Goal: Complete application form

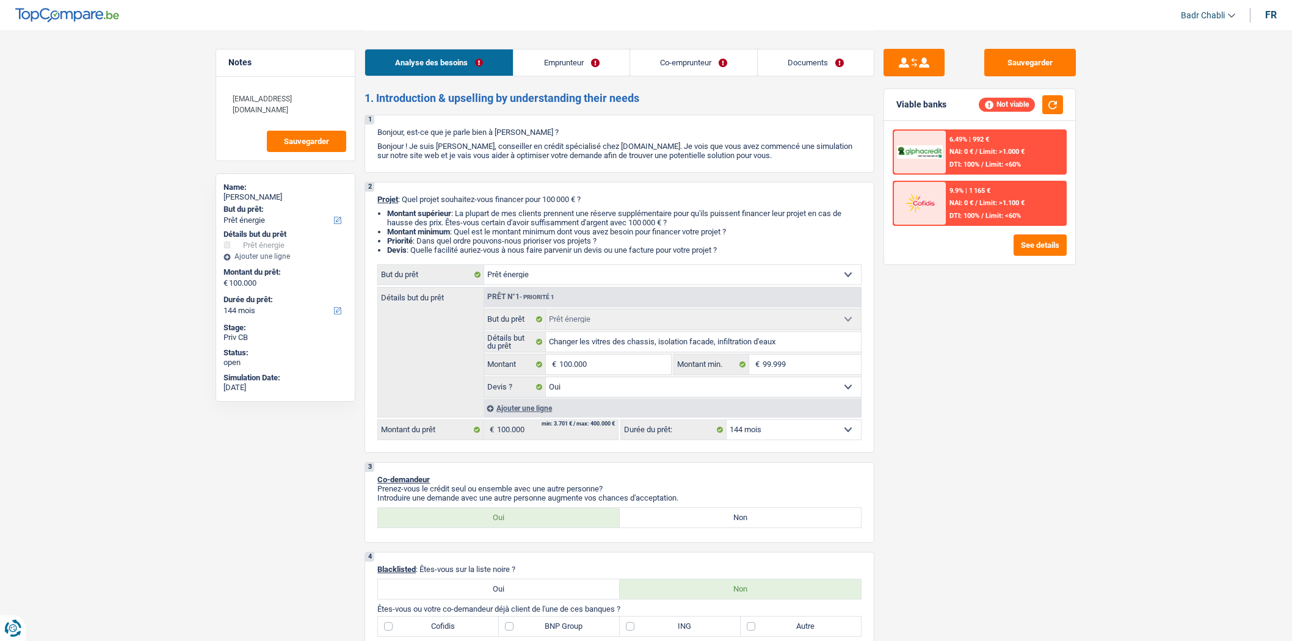
select select "energy"
select select "144"
select select "energy"
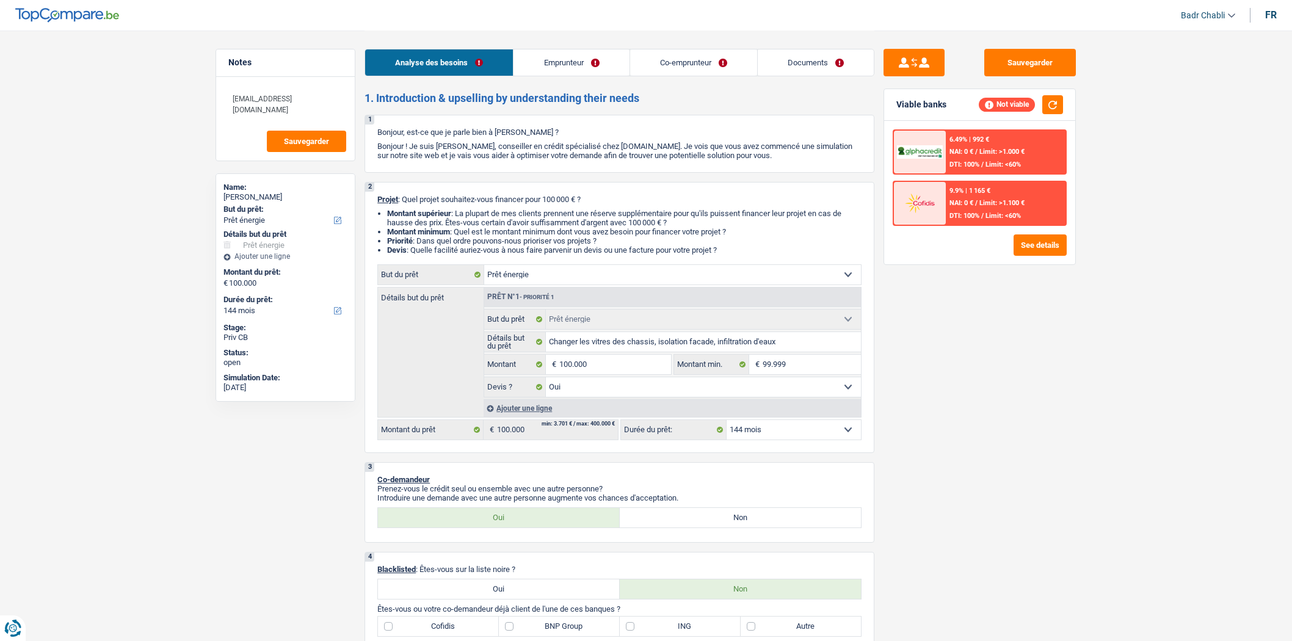
select select "yes"
select select "144"
select select "retired"
select select "pension"
select select "familyAllowances"
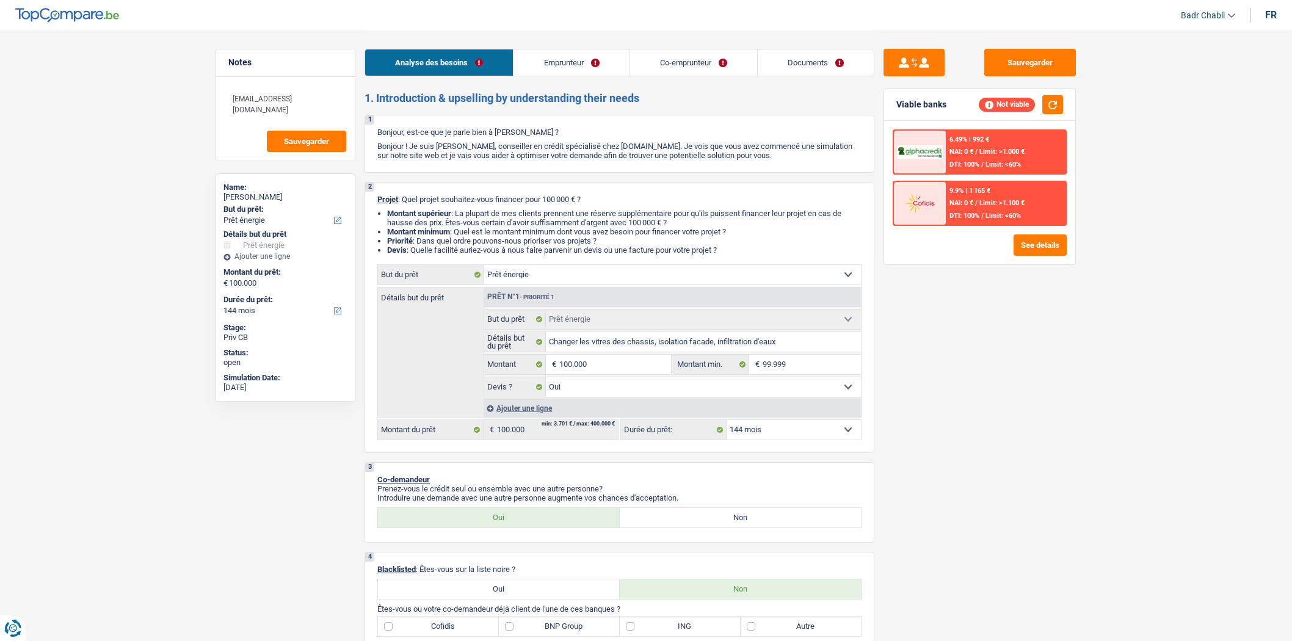
select select "ownerWithMortgage"
select select "mortgage"
select select "300"
select select "energy"
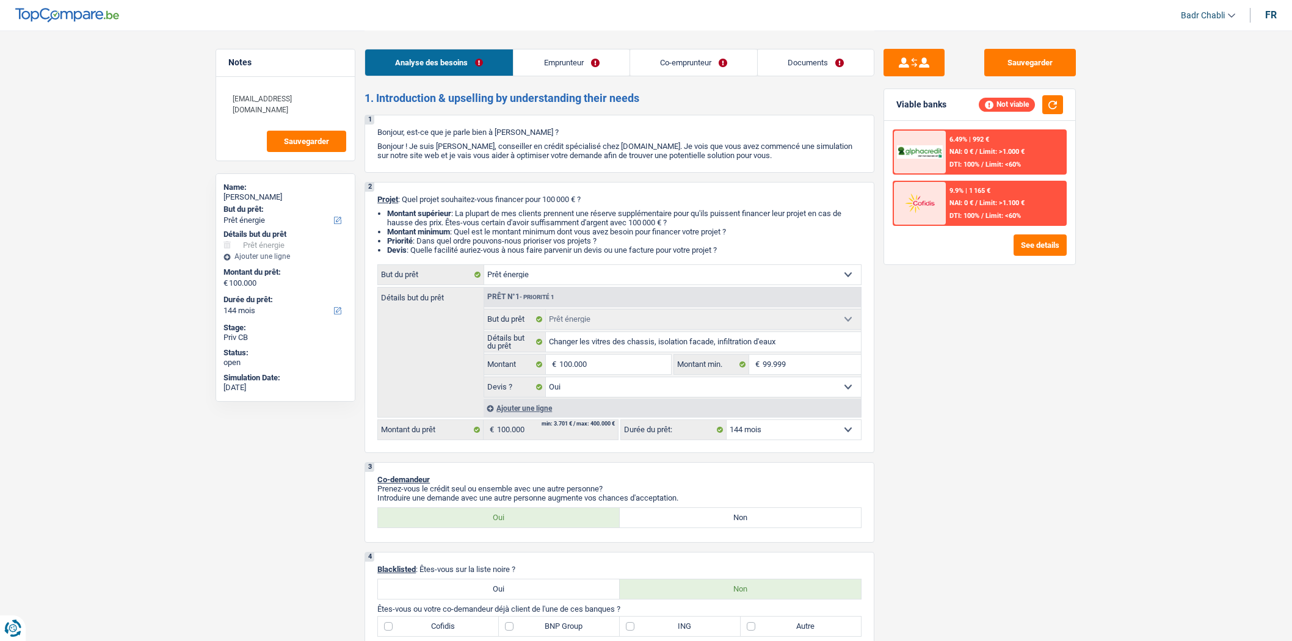
select select "yes"
select select "144"
select select "retired"
select select "pension"
select select "familyAllowances"
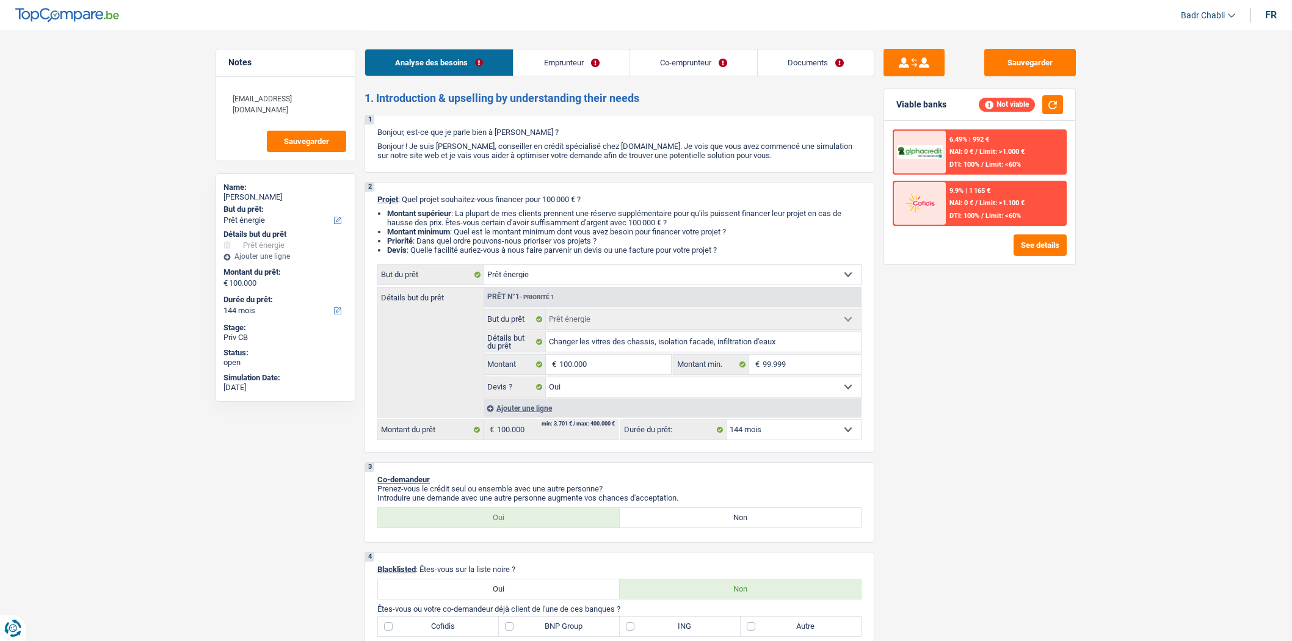
select select "BE"
click at [562, 67] on link "Emprunteur" at bounding box center [571, 62] width 115 height 26
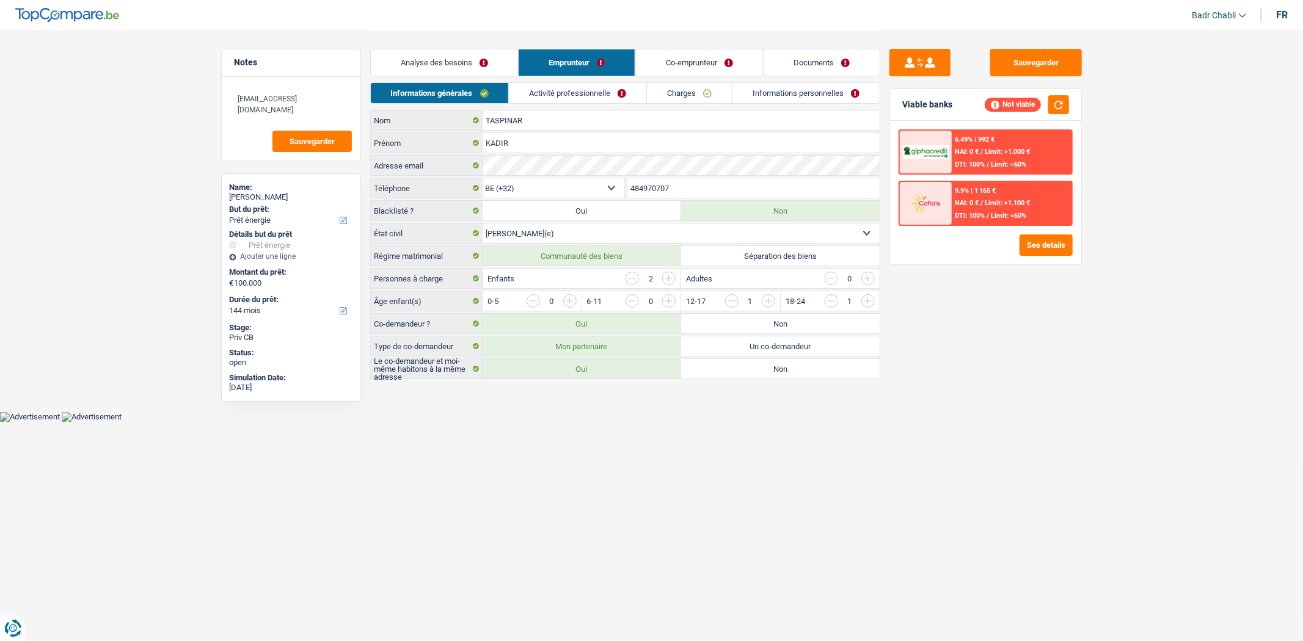
click at [562, 93] on link "Activité professionnelle" at bounding box center [577, 93] width 137 height 20
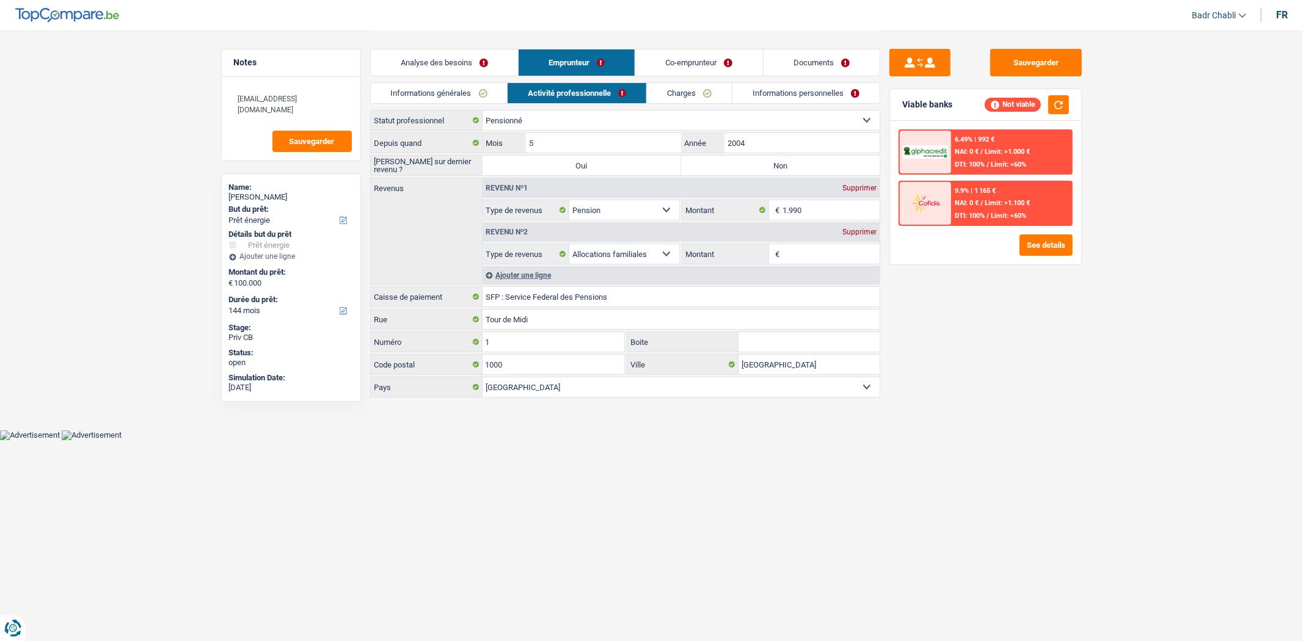
click at [704, 65] on link "Co-emprunteur" at bounding box center [698, 62] width 127 height 26
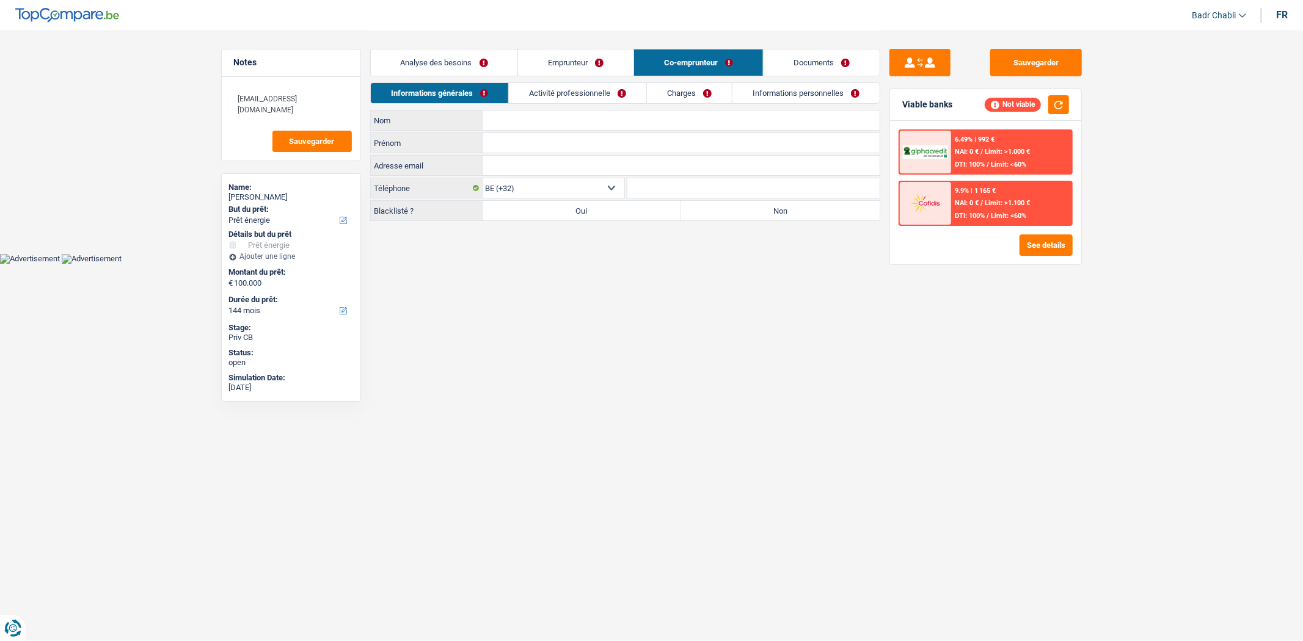
click at [579, 66] on link "Emprunteur" at bounding box center [575, 62] width 115 height 26
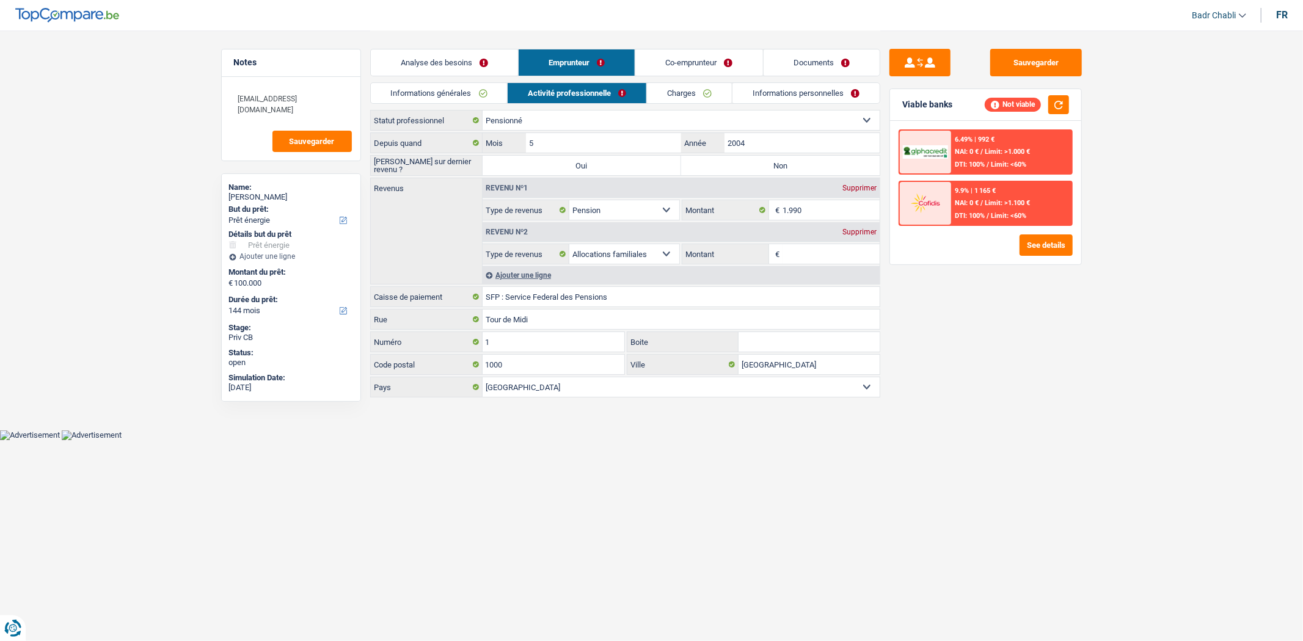
click at [694, 87] on link "Charges" at bounding box center [689, 93] width 85 height 20
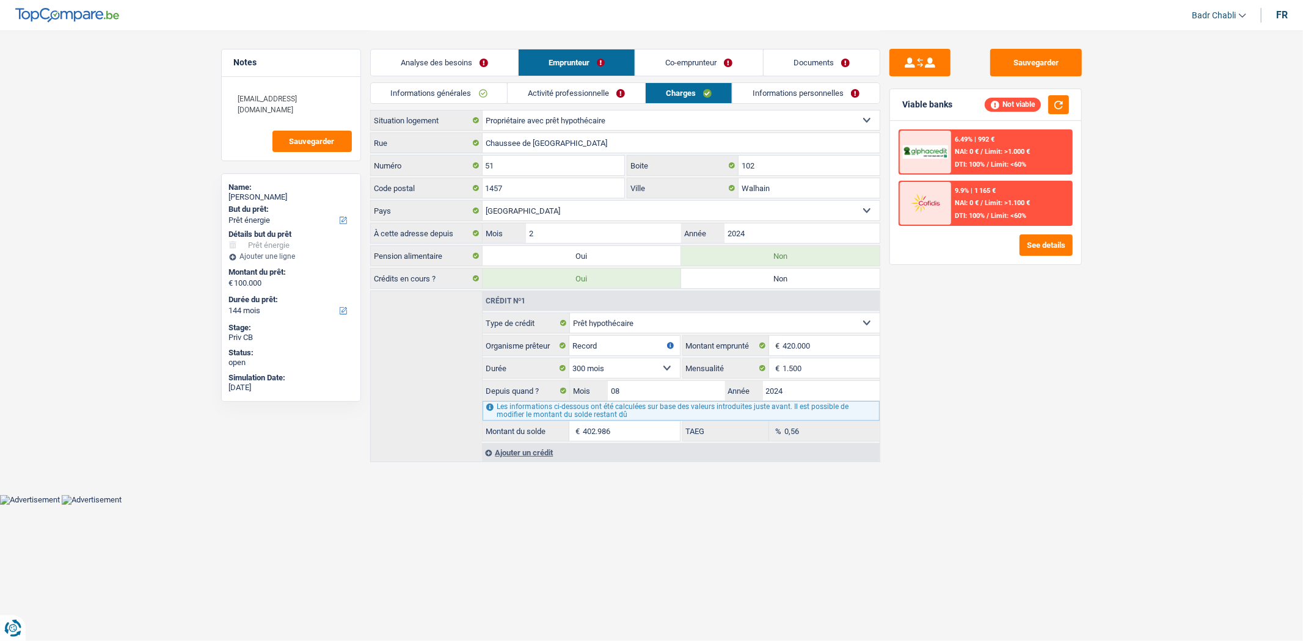
click at [458, 53] on link "Analyse des besoins" at bounding box center [444, 62] width 147 height 26
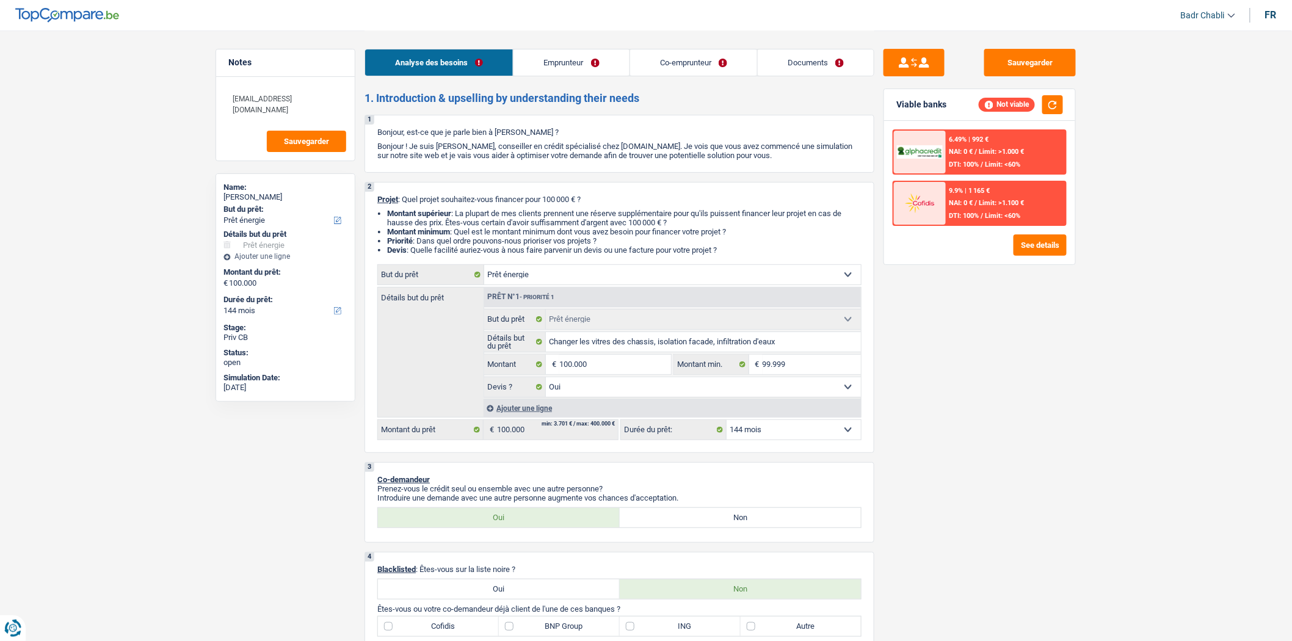
click at [616, 56] on link "Emprunteur" at bounding box center [571, 62] width 115 height 26
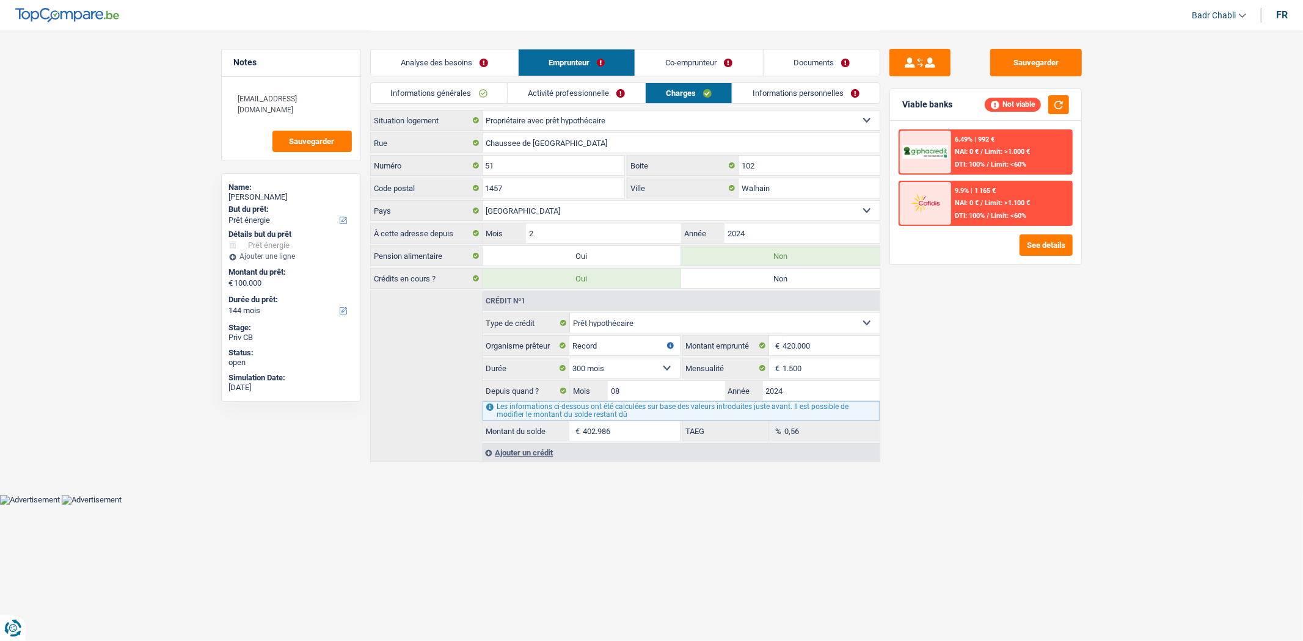
click at [593, 94] on link "Activité professionnelle" at bounding box center [576, 93] width 137 height 20
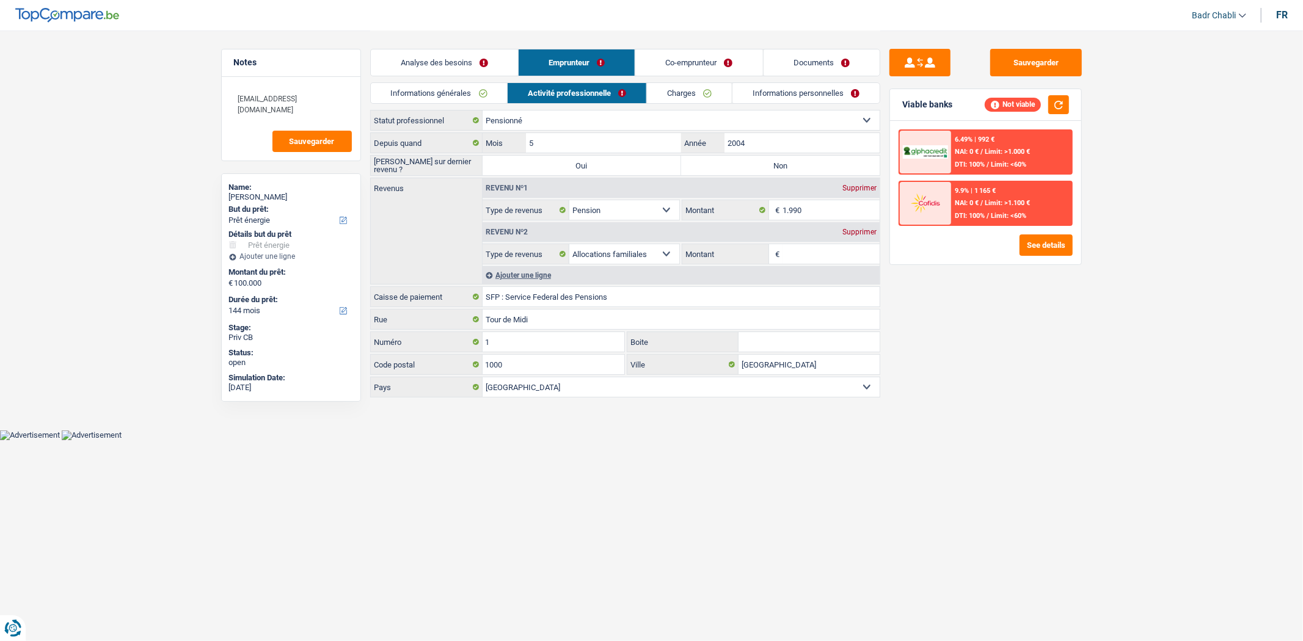
click at [756, 155] on div "[PERSON_NAME] sur dernier revenu ? Oui Non Tous les champs sont obligatoires. V…" at bounding box center [625, 165] width 510 height 21
click at [760, 163] on label "Non" at bounding box center [780, 166] width 198 height 20
click at [760, 163] on input "Non" at bounding box center [780, 166] width 198 height 20
radio input "true"
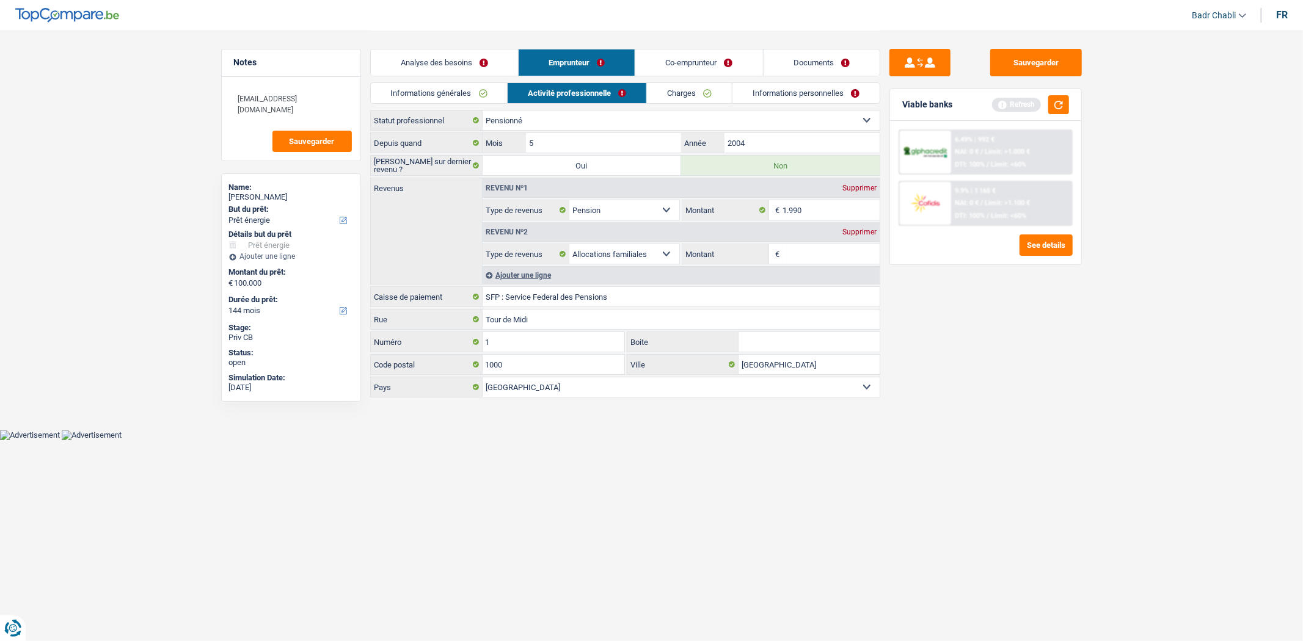
click at [695, 68] on link "Co-emprunteur" at bounding box center [698, 62] width 127 height 26
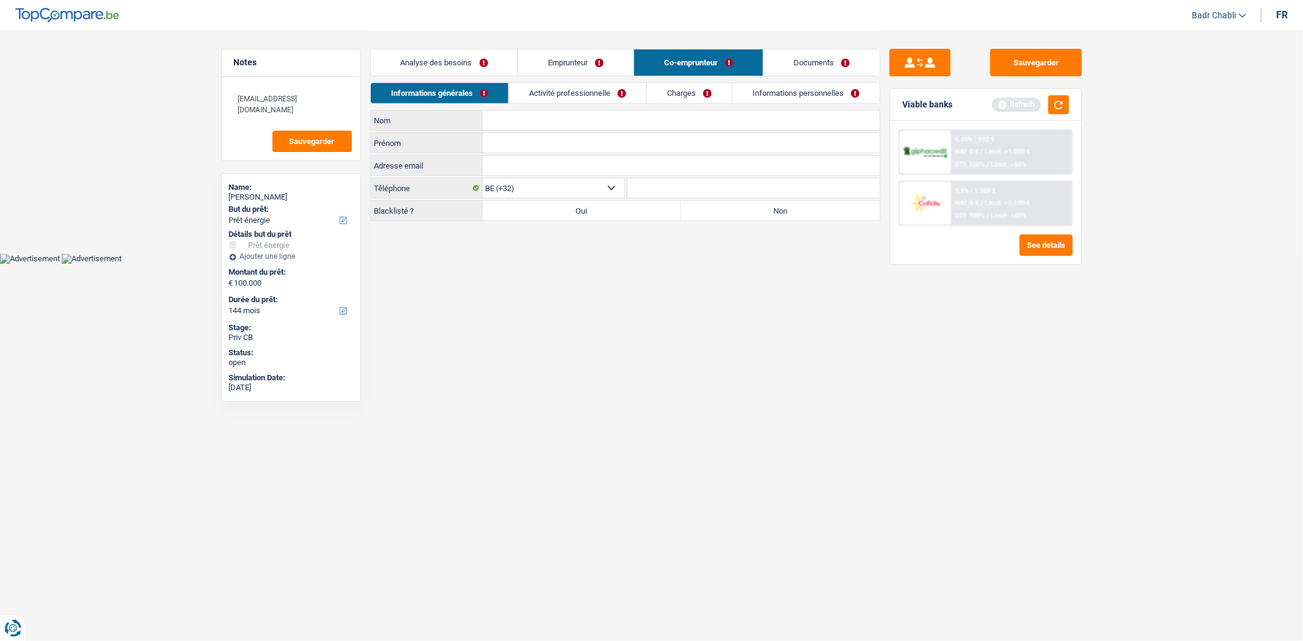
click at [621, 93] on link "Activité professionnelle" at bounding box center [577, 93] width 137 height 20
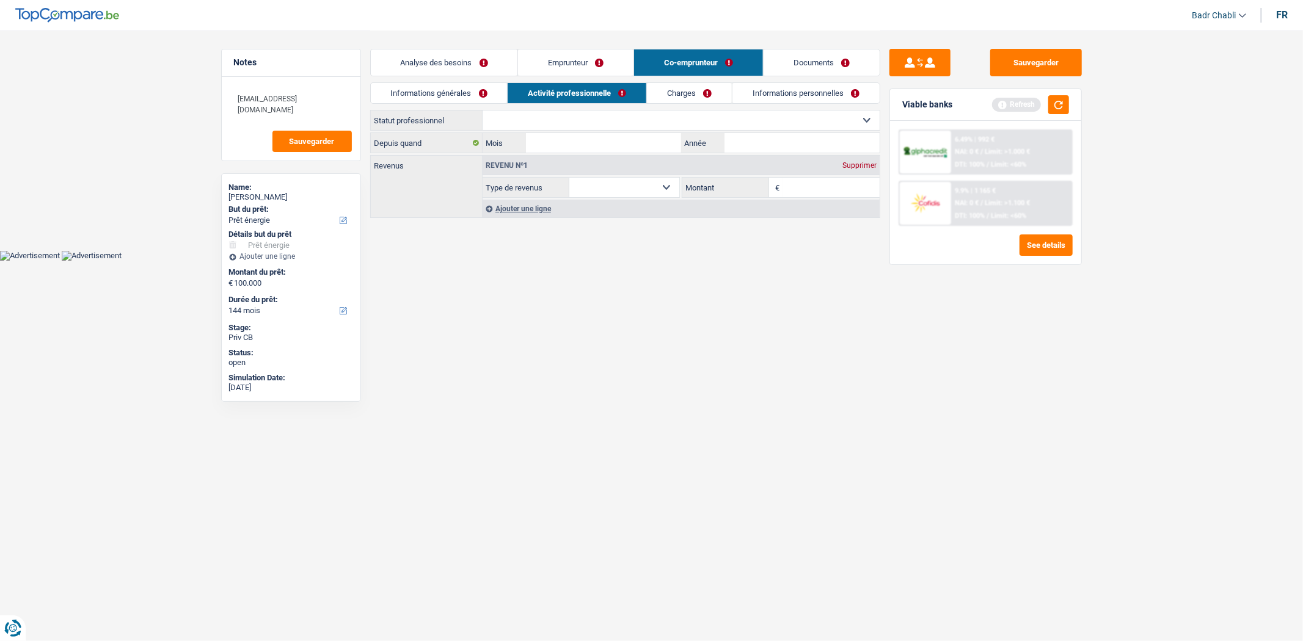
click at [618, 54] on link "Emprunteur" at bounding box center [575, 62] width 115 height 26
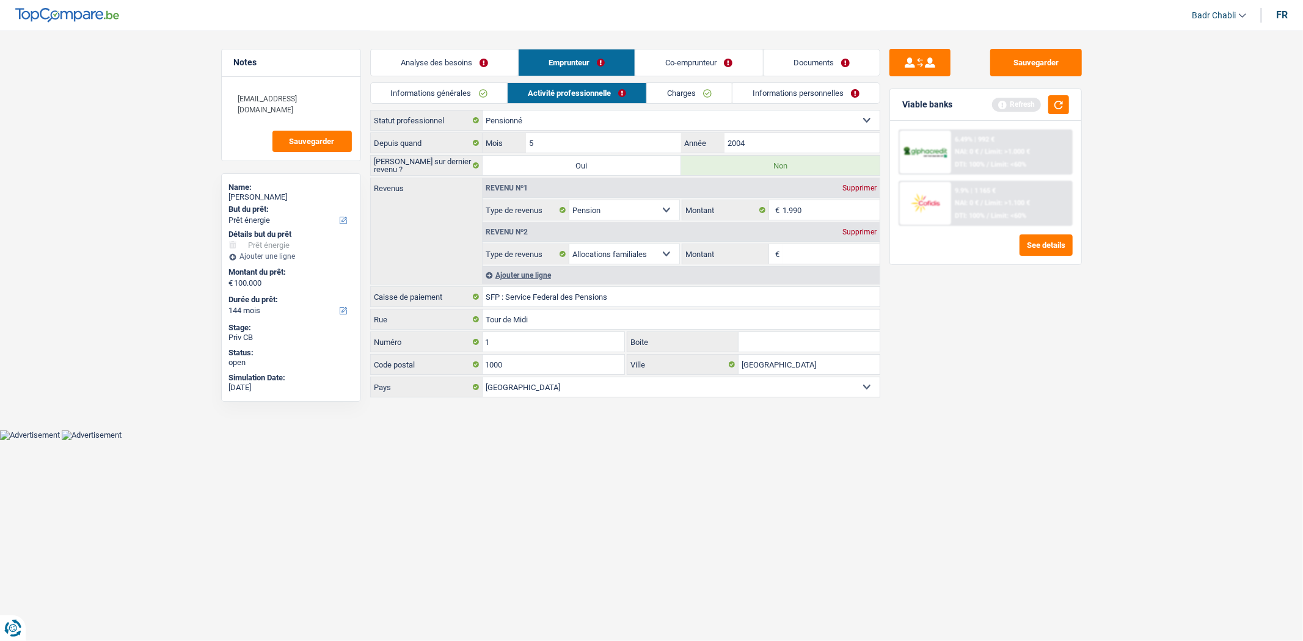
click at [484, 88] on link "Informations générales" at bounding box center [439, 93] width 137 height 20
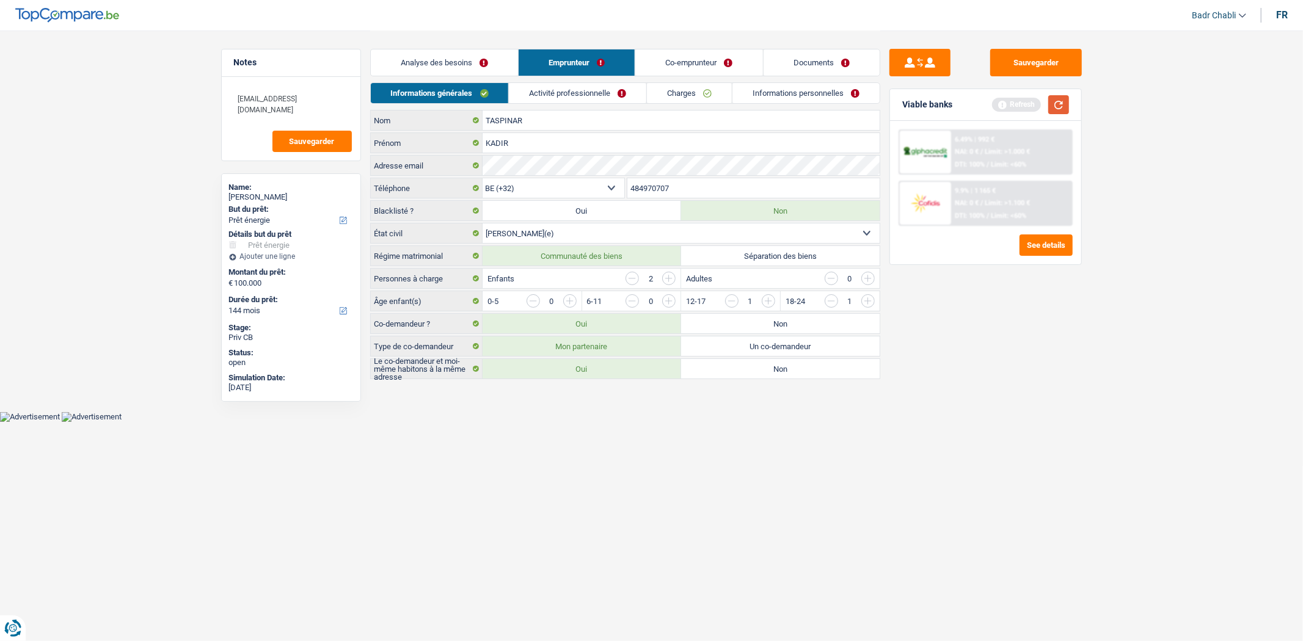
click at [1066, 106] on button "button" at bounding box center [1058, 104] width 21 height 19
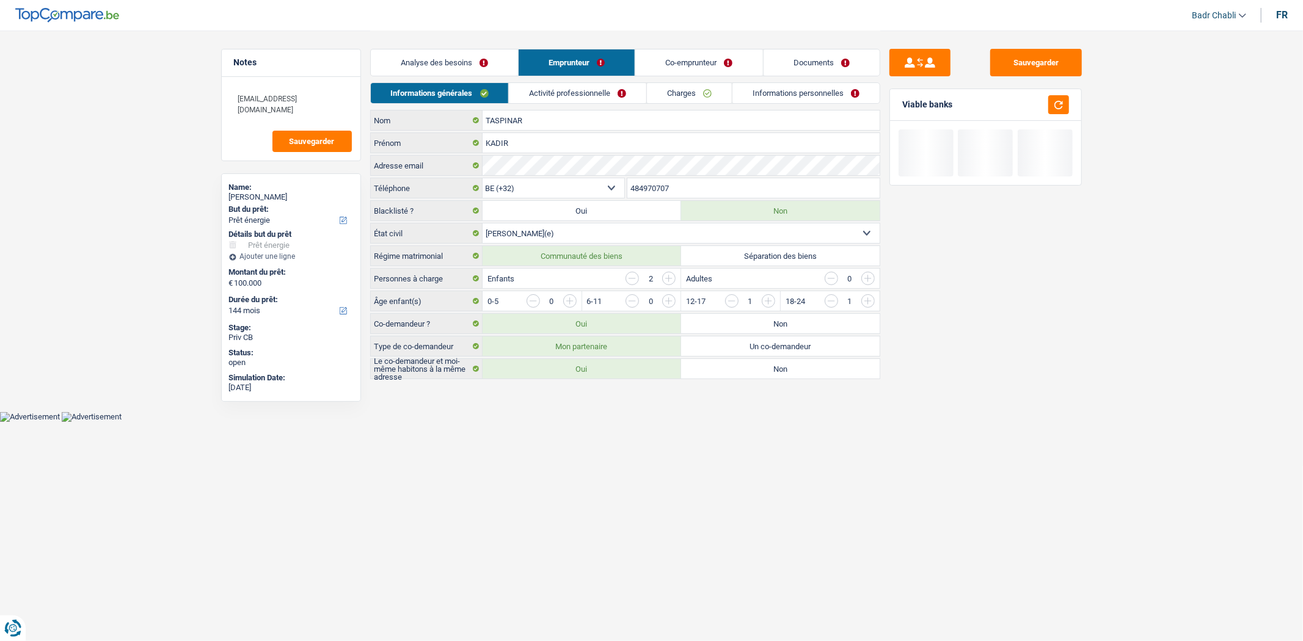
click at [608, 83] on link "Activité professionnelle" at bounding box center [577, 93] width 137 height 20
